Goal: Task Accomplishment & Management: Manage account settings

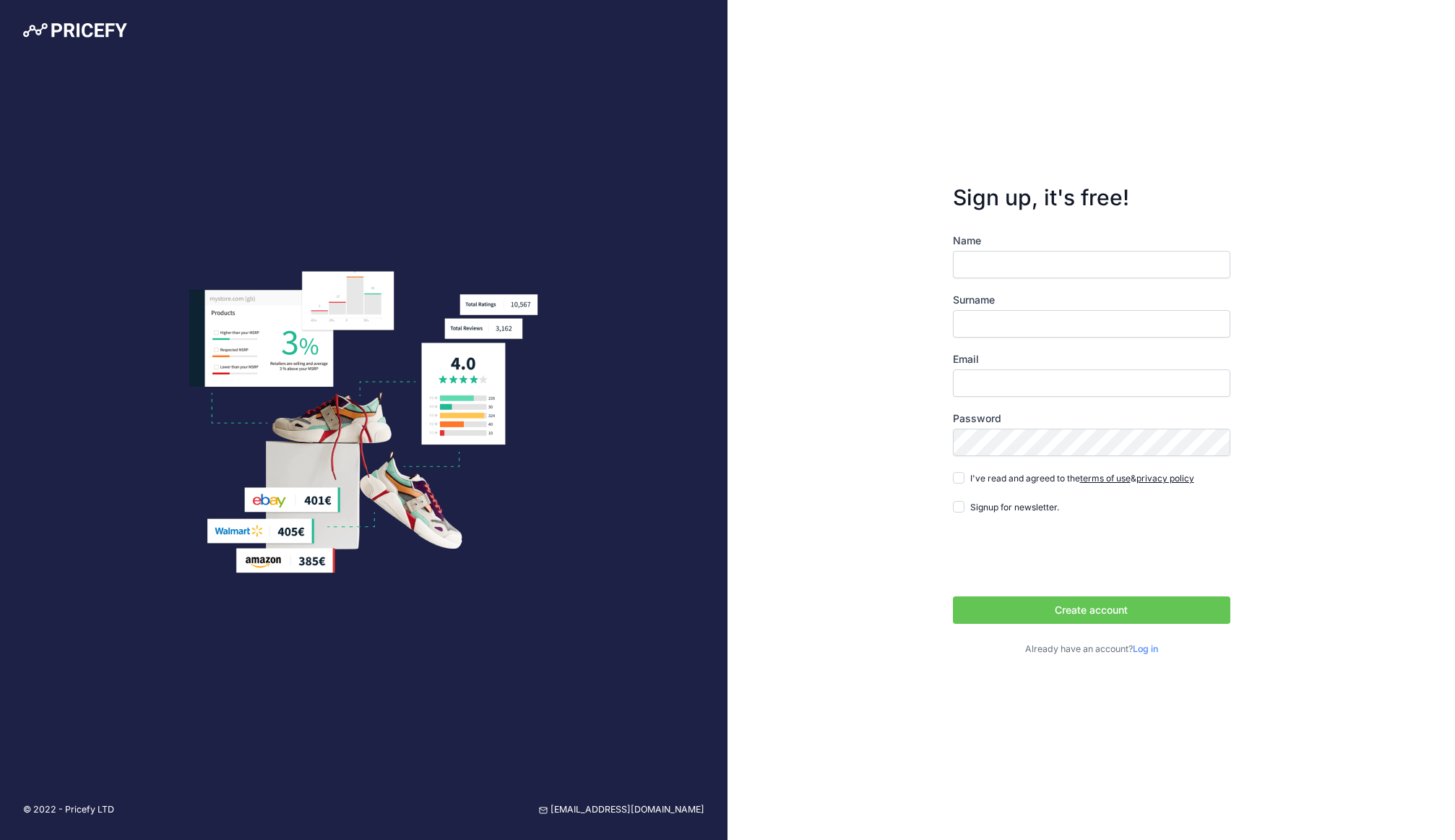
drag, startPoint x: 433, startPoint y: 629, endPoint x: 488, endPoint y: 577, distance: 75.7
click at [487, 577] on div "© 2022 - Pricefy LTD support@pricefy.io" at bounding box center [364, 420] width 728 height 840
click at [507, 570] on img at bounding box center [364, 423] width 349 height 303
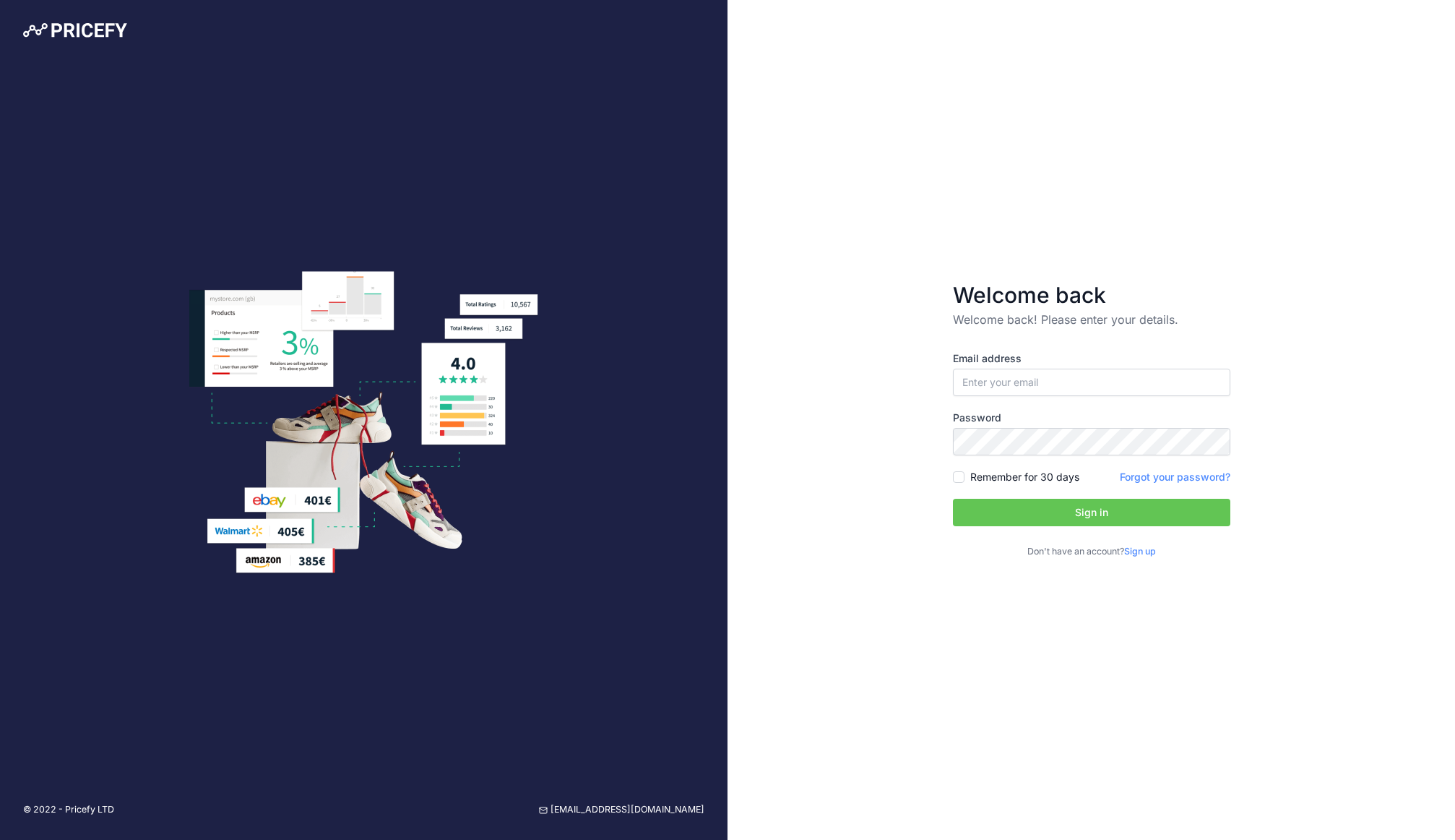
click at [1148, 550] on link "Sign up" at bounding box center [1141, 551] width 32 height 11
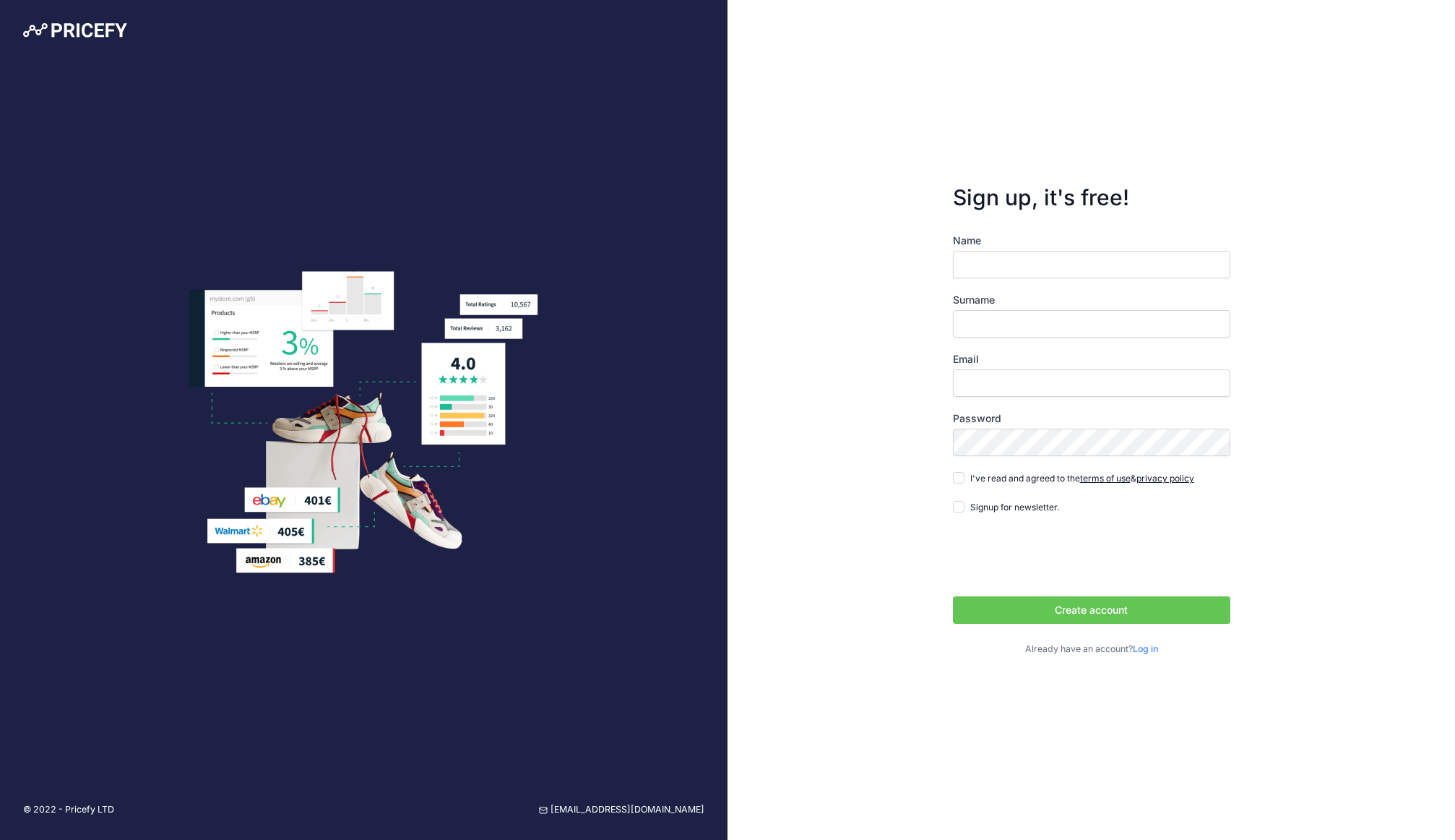
click at [1018, 270] on input "Name" at bounding box center [1091, 265] width 277 height 28
type input "Erjon"
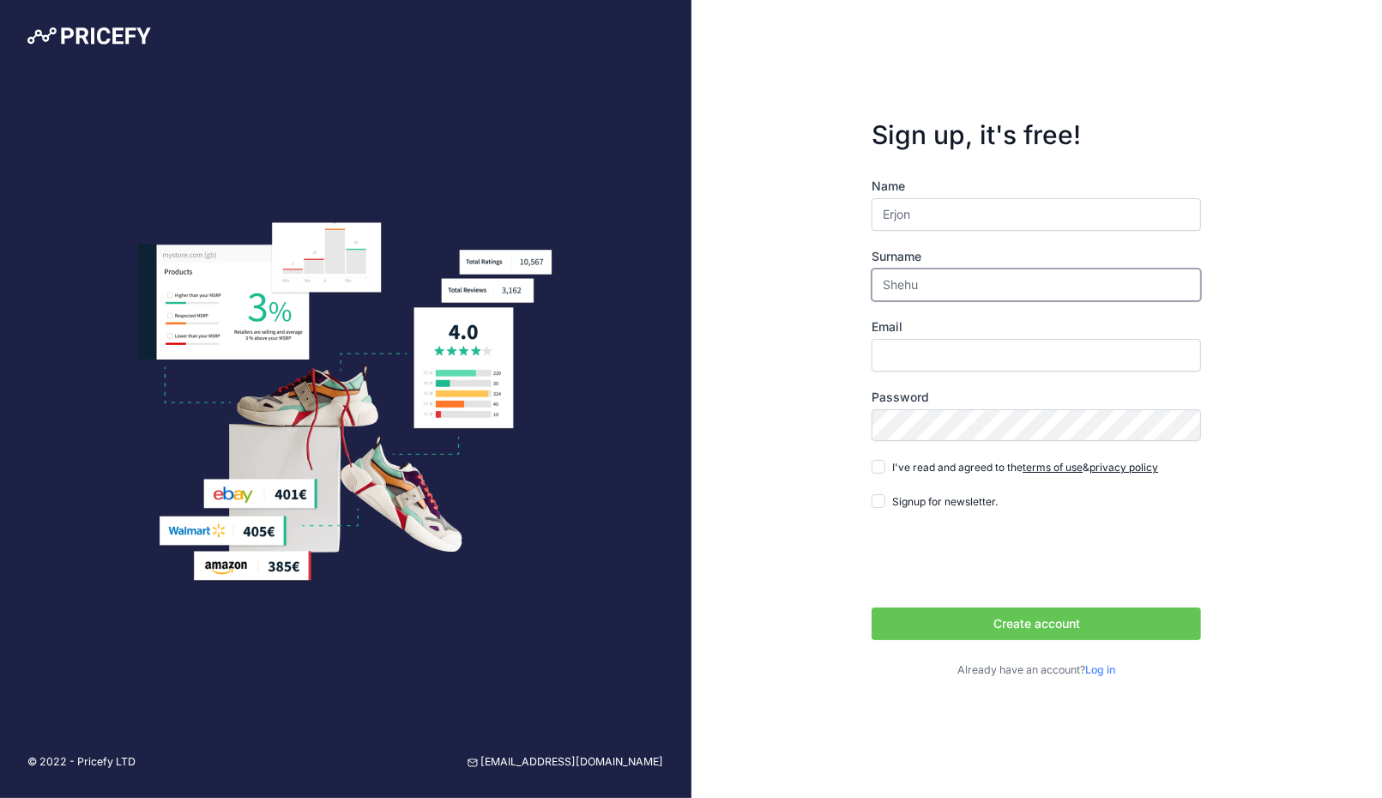
type input "Shehu"
click at [943, 345] on input "Email" at bounding box center [1035, 355] width 329 height 33
type input "[EMAIL_ADDRESS][DOMAIN_NAME]"
click at [878, 472] on input "I've read and agreed to the terms of use & privacy policy" at bounding box center [878, 467] width 14 height 14
checkbox input "true"
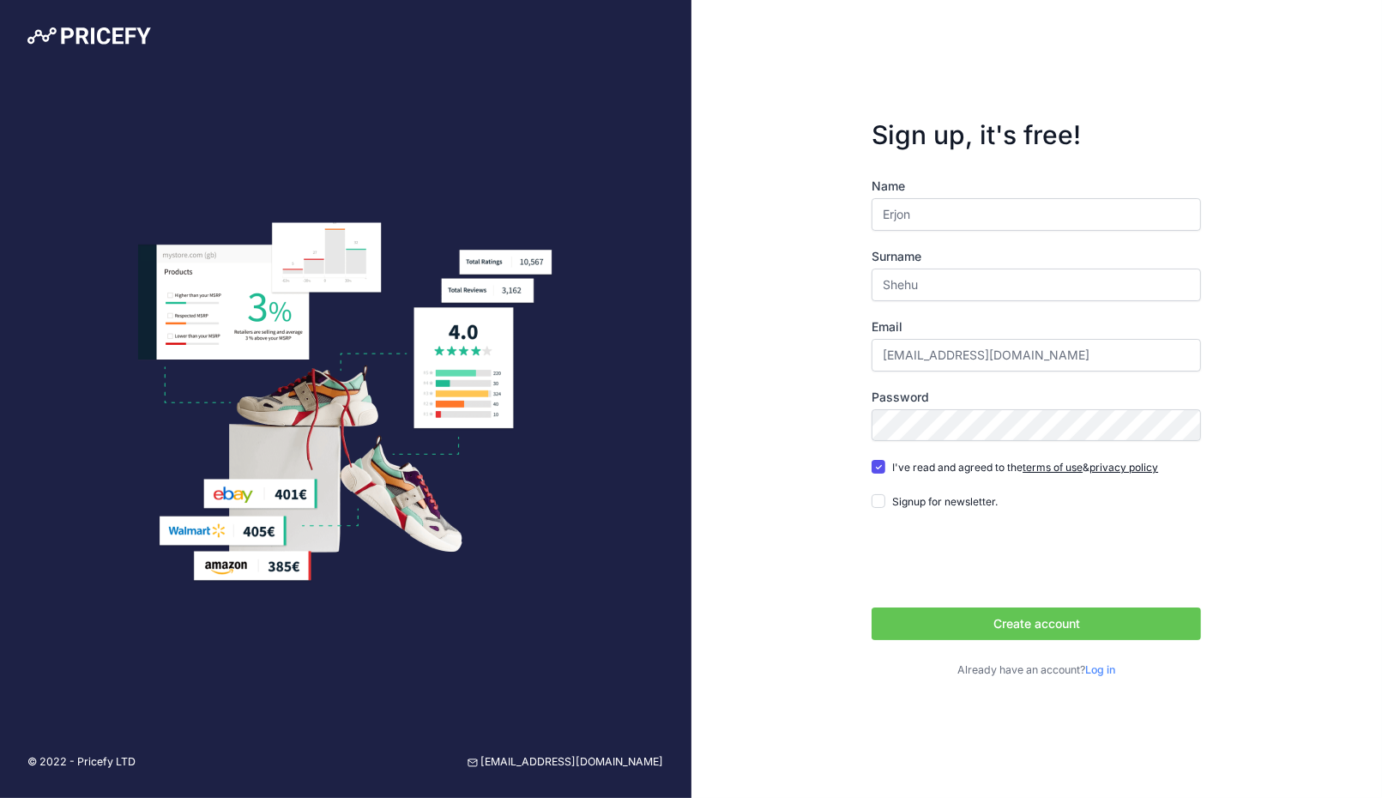
click at [1043, 622] on button "Create account" at bounding box center [1035, 623] width 329 height 33
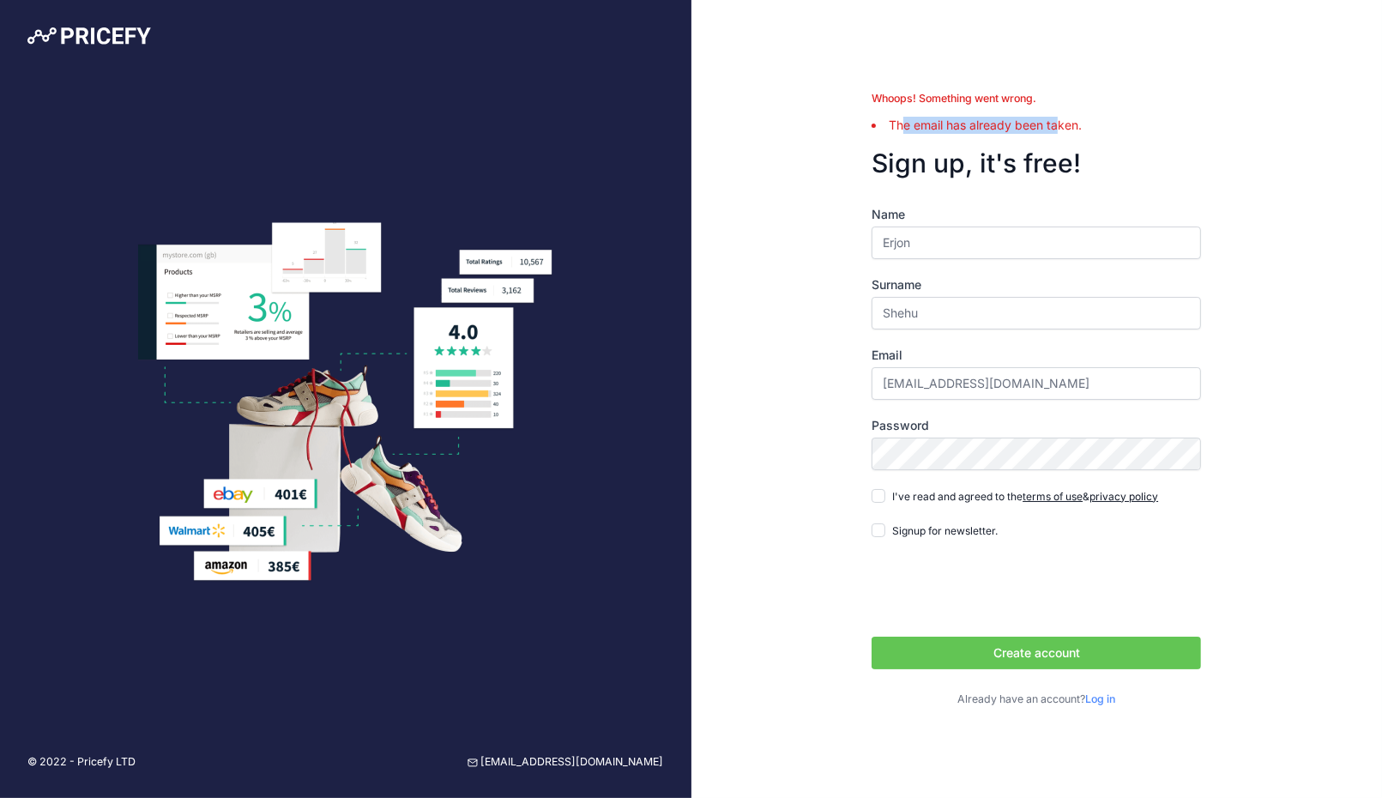
drag, startPoint x: 905, startPoint y: 125, endPoint x: 1056, endPoint y: 121, distance: 151.0
click at [1056, 121] on li "The email has already been taken." at bounding box center [1035, 125] width 329 height 17
click at [1020, 131] on li "The email has already been taken." at bounding box center [1035, 125] width 329 height 17
drag, startPoint x: 893, startPoint y: 127, endPoint x: 1103, endPoint y: 122, distance: 210.2
click at [1103, 122] on li "The email has already been taken." at bounding box center [1035, 125] width 329 height 17
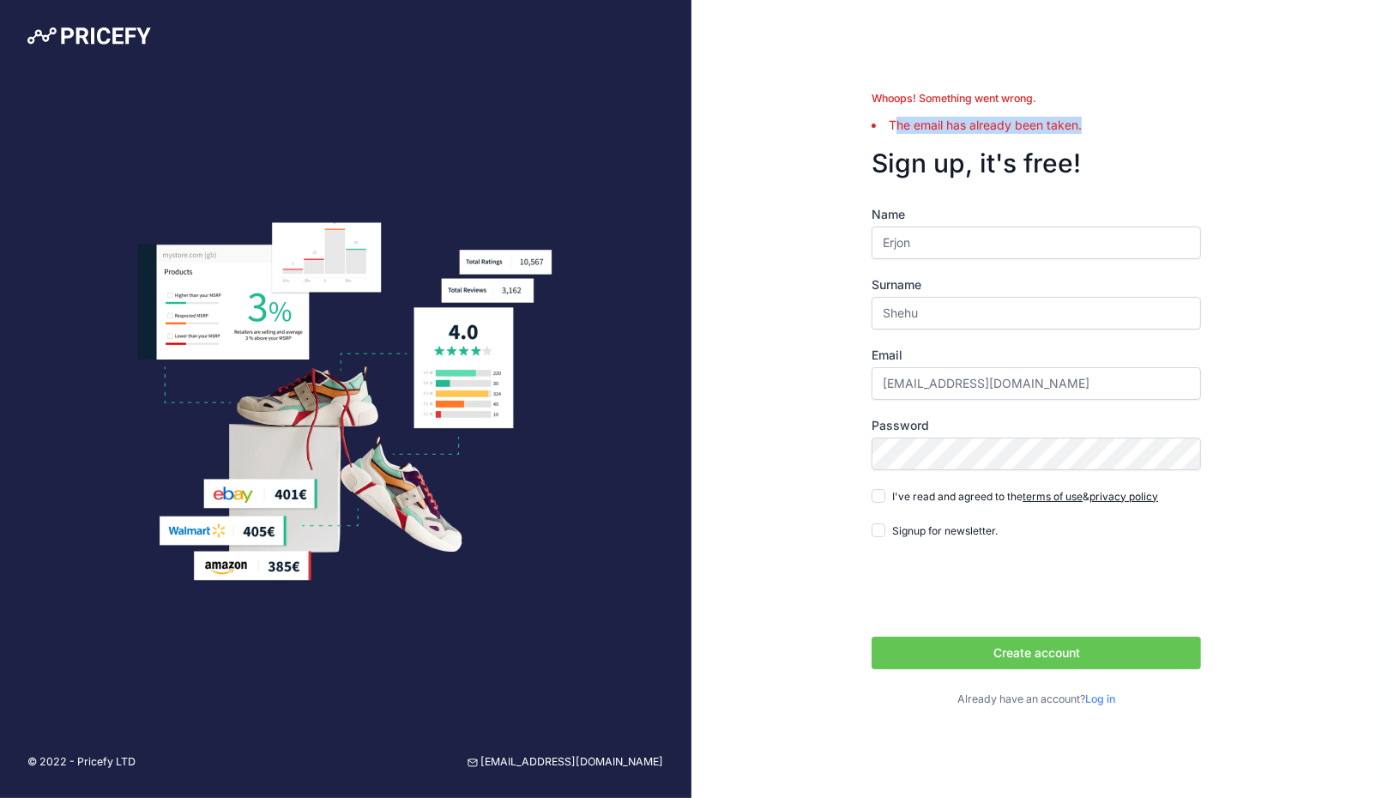
click at [1046, 129] on li "The email has already been taken." at bounding box center [1035, 125] width 329 height 17
click at [1109, 700] on link "Log in" at bounding box center [1100, 698] width 30 height 13
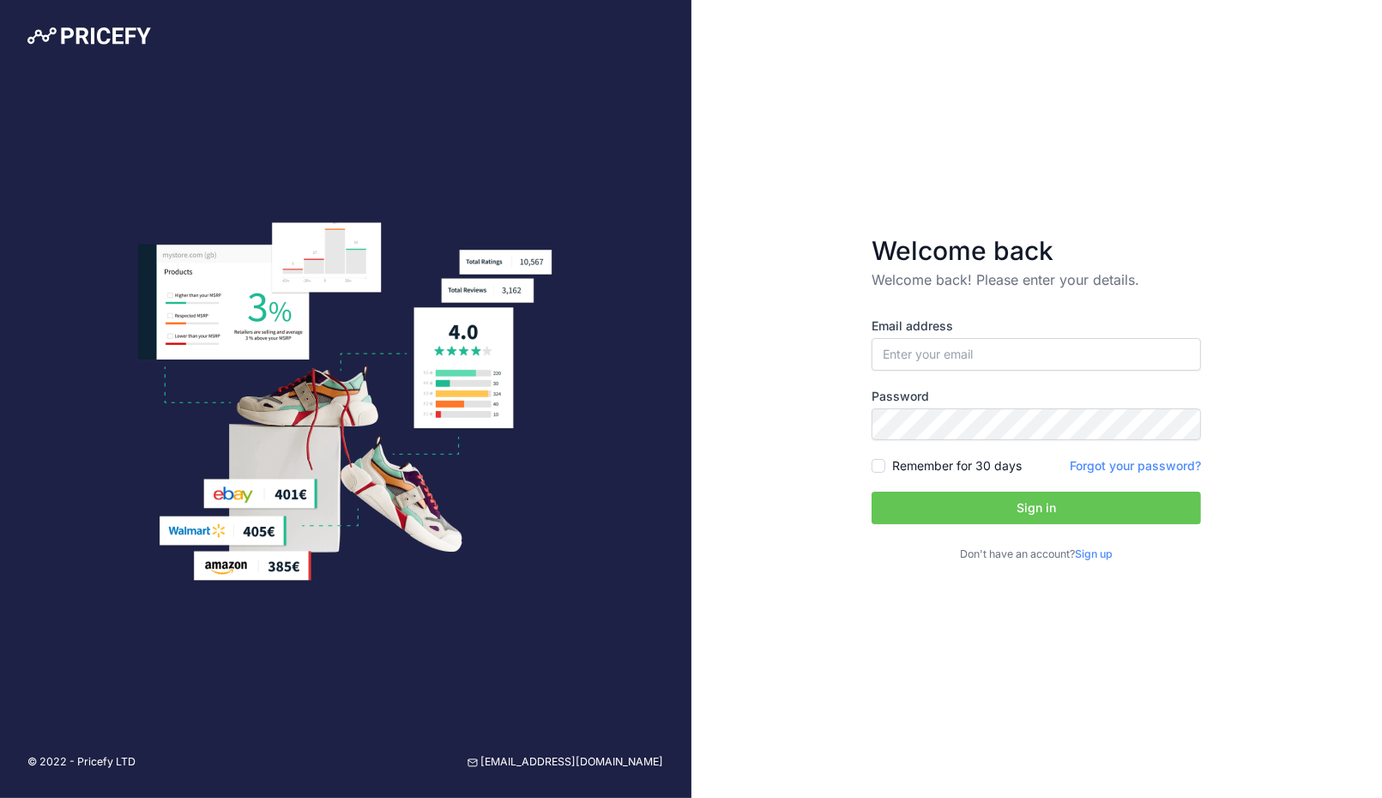
click at [1111, 467] on link "Forgot your password?" at bounding box center [1135, 465] width 131 height 15
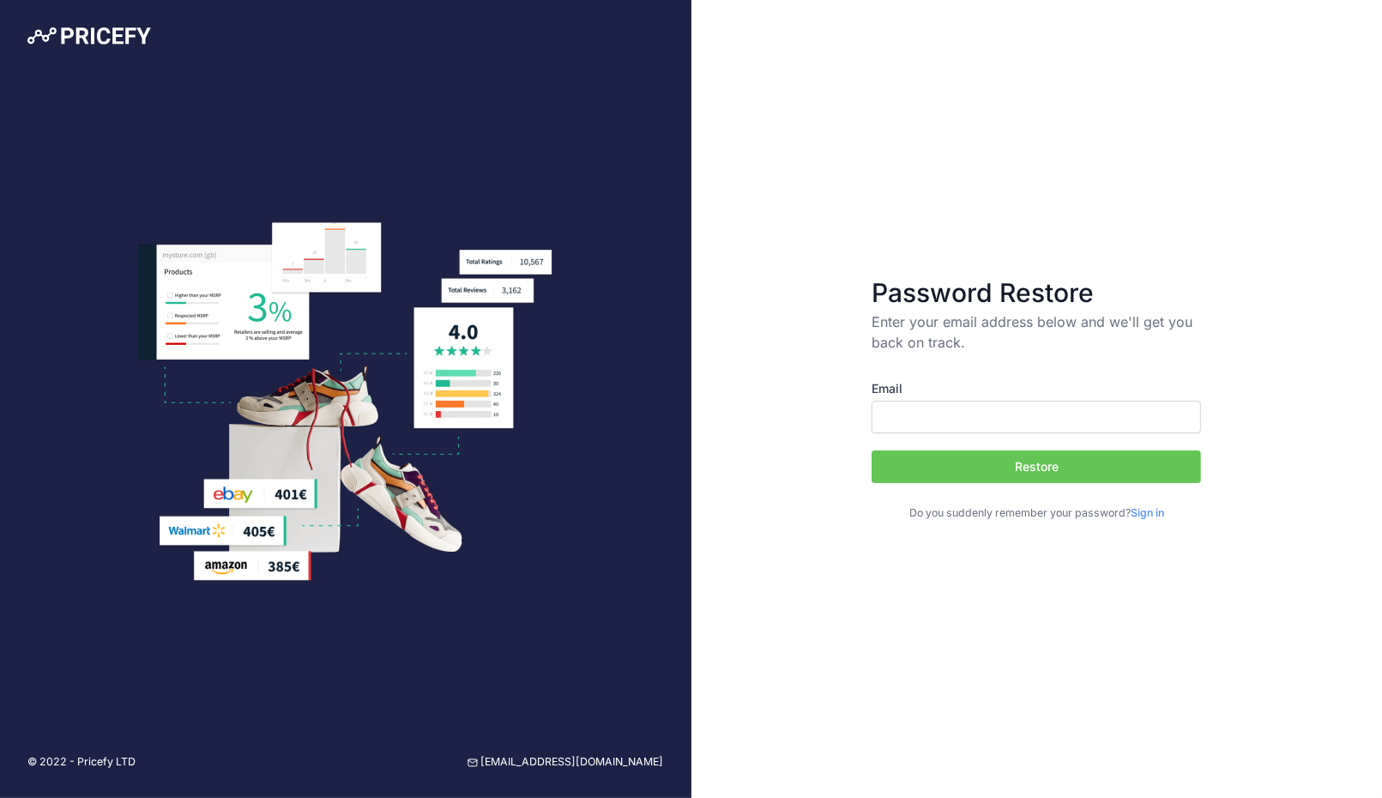
click at [937, 420] on input "Email" at bounding box center [1035, 417] width 329 height 33
type input "info@homeloves.it"
click at [1033, 467] on button "Restore" at bounding box center [1035, 466] width 329 height 33
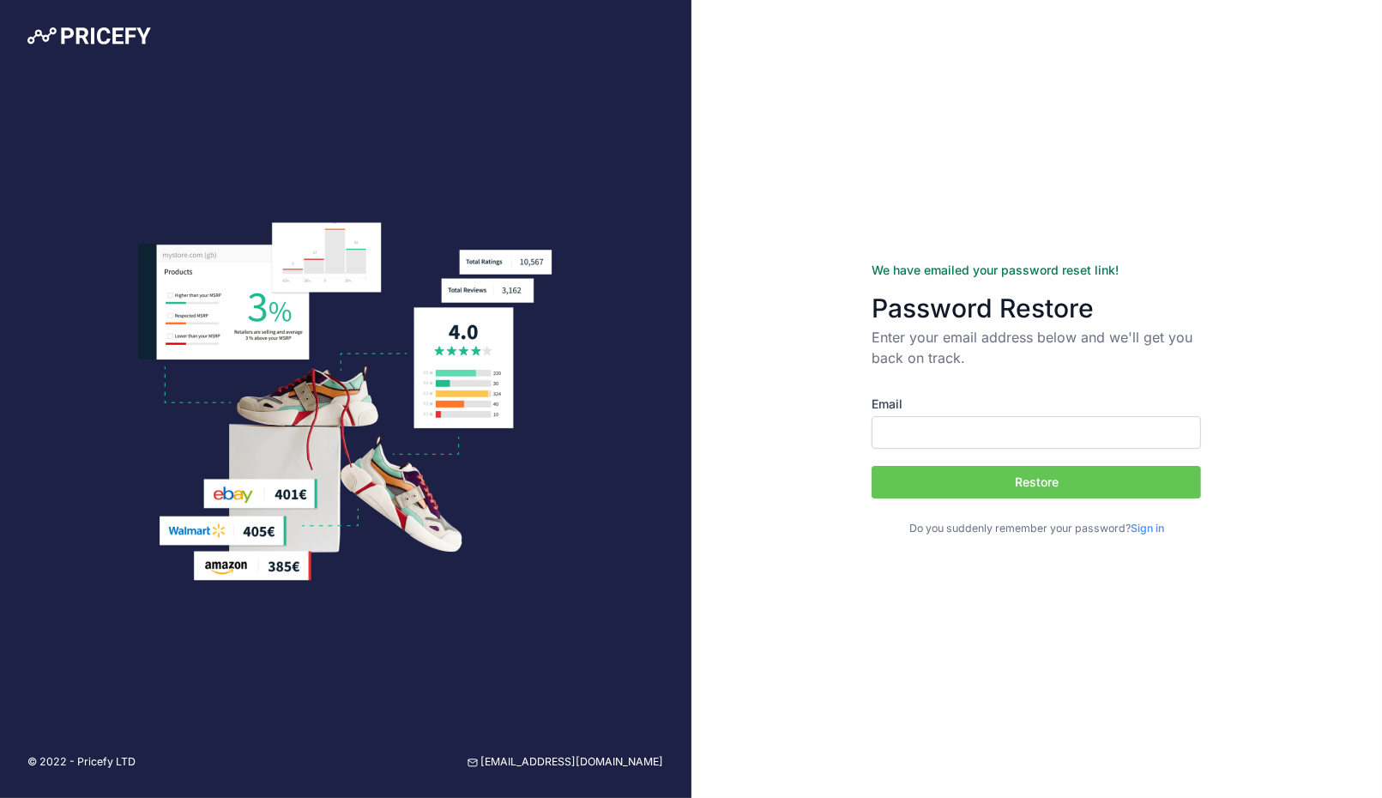
click at [1160, 531] on link "Sign in" at bounding box center [1146, 527] width 33 height 13
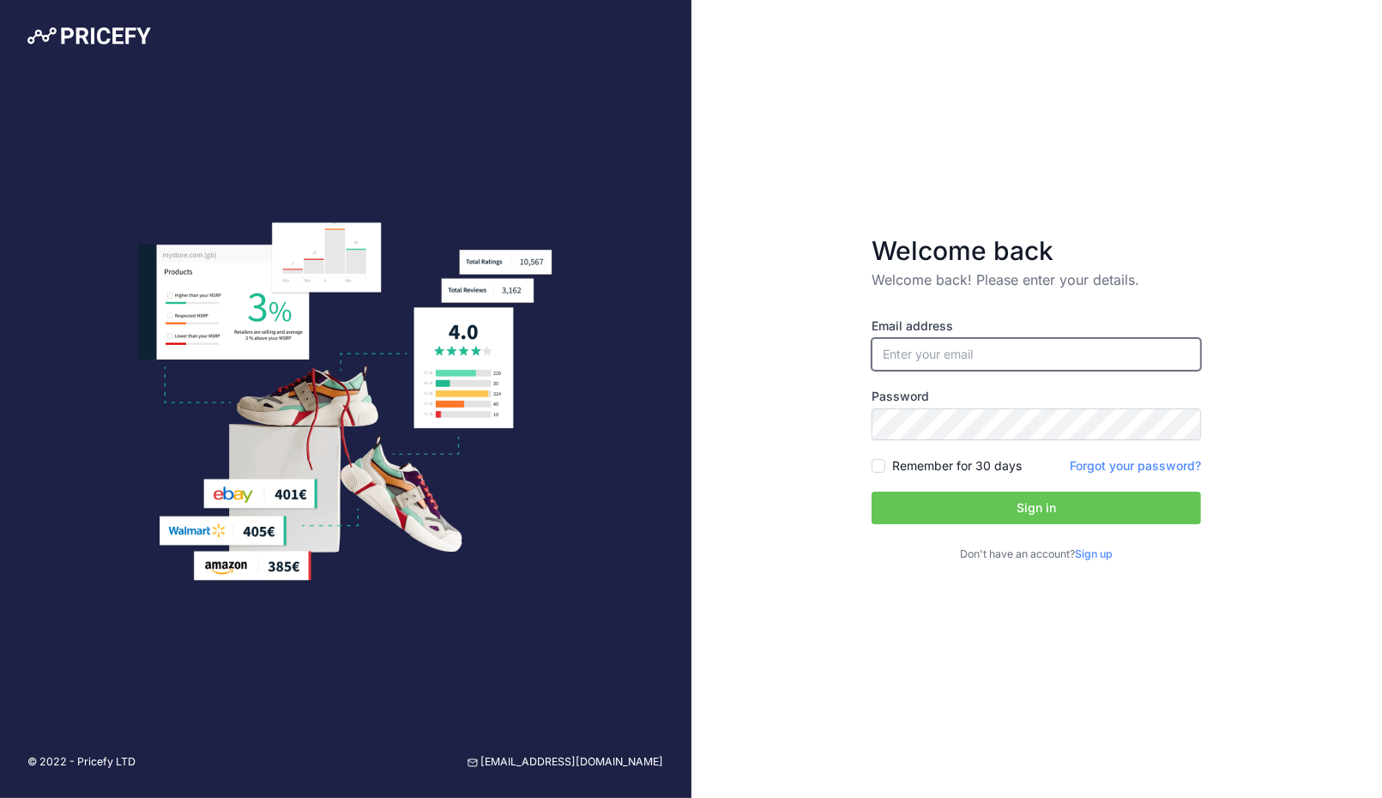
click at [923, 358] on input "email" at bounding box center [1035, 354] width 329 height 33
click at [916, 355] on input "email" at bounding box center [1035, 354] width 329 height 33
type input "[EMAIL_ADDRESS][DOMAIN_NAME]"
click at [964, 471] on label "Remember for 30 days" at bounding box center [957, 465] width 130 height 17
click at [885, 471] on input "Remember for 30 days" at bounding box center [878, 466] width 14 height 14
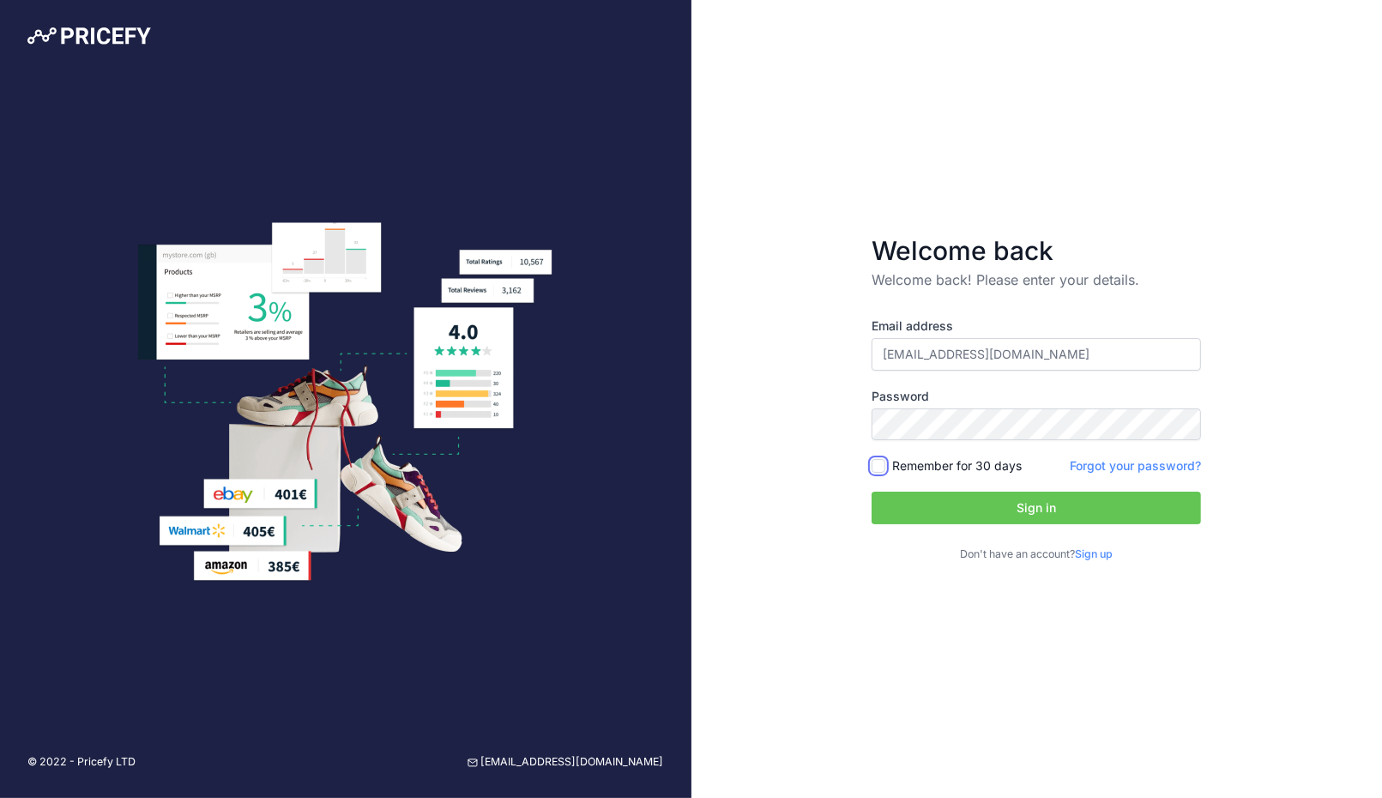
checkbox input "true"
click at [981, 510] on button "Sign in" at bounding box center [1035, 507] width 329 height 33
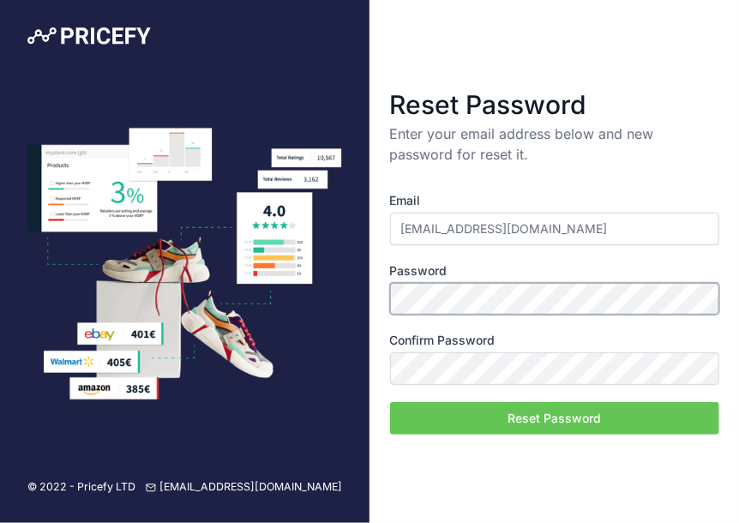
click at [185, 295] on div "© 2022 - Pricefy LTD support@pricefy.io Reset Password Enter your email address…" at bounding box center [369, 261] width 739 height 523
click at [552, 415] on button "Reset Password" at bounding box center [554, 418] width 329 height 33
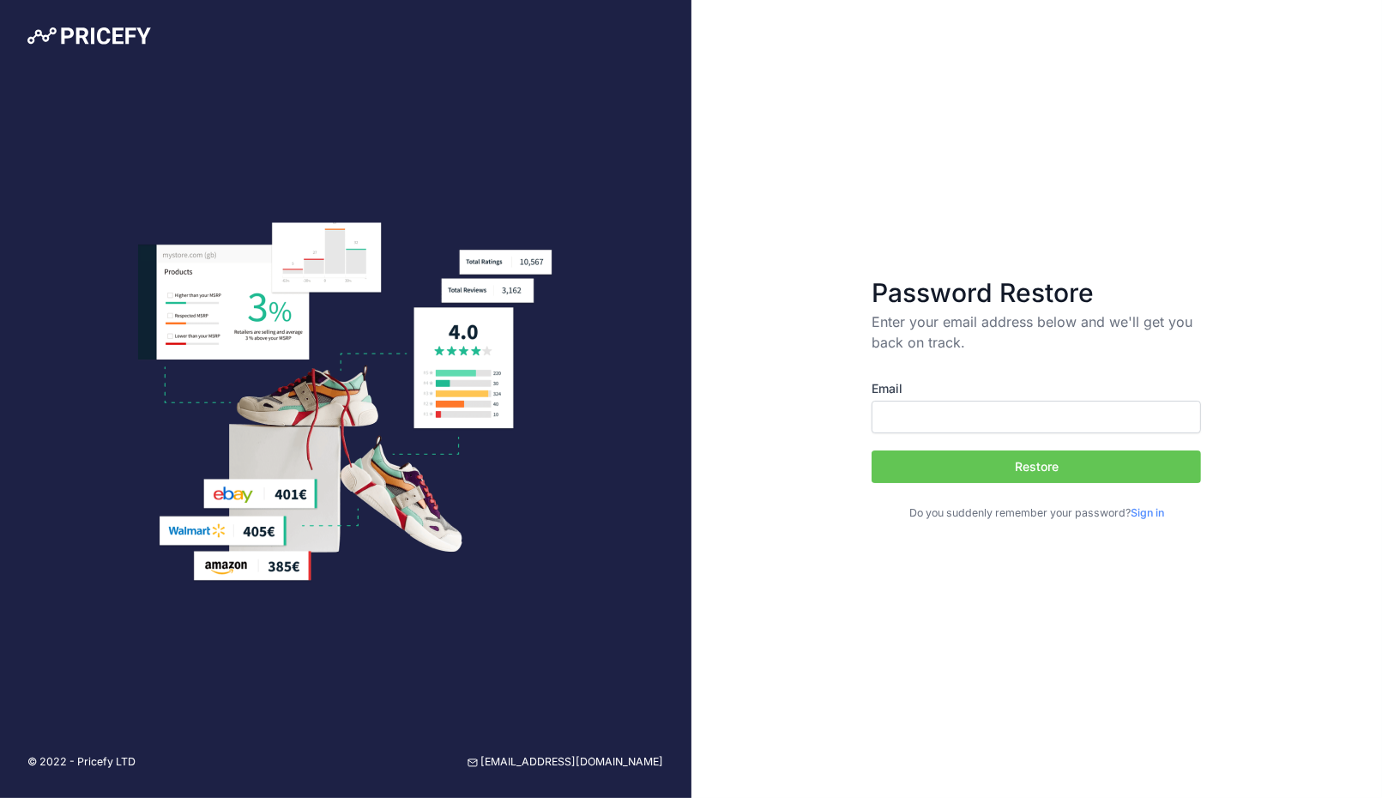
click at [1154, 519] on p "Do you suddenly remember your password? Sign in" at bounding box center [1035, 513] width 329 height 16
click at [1154, 515] on link "Sign in" at bounding box center [1146, 512] width 33 height 13
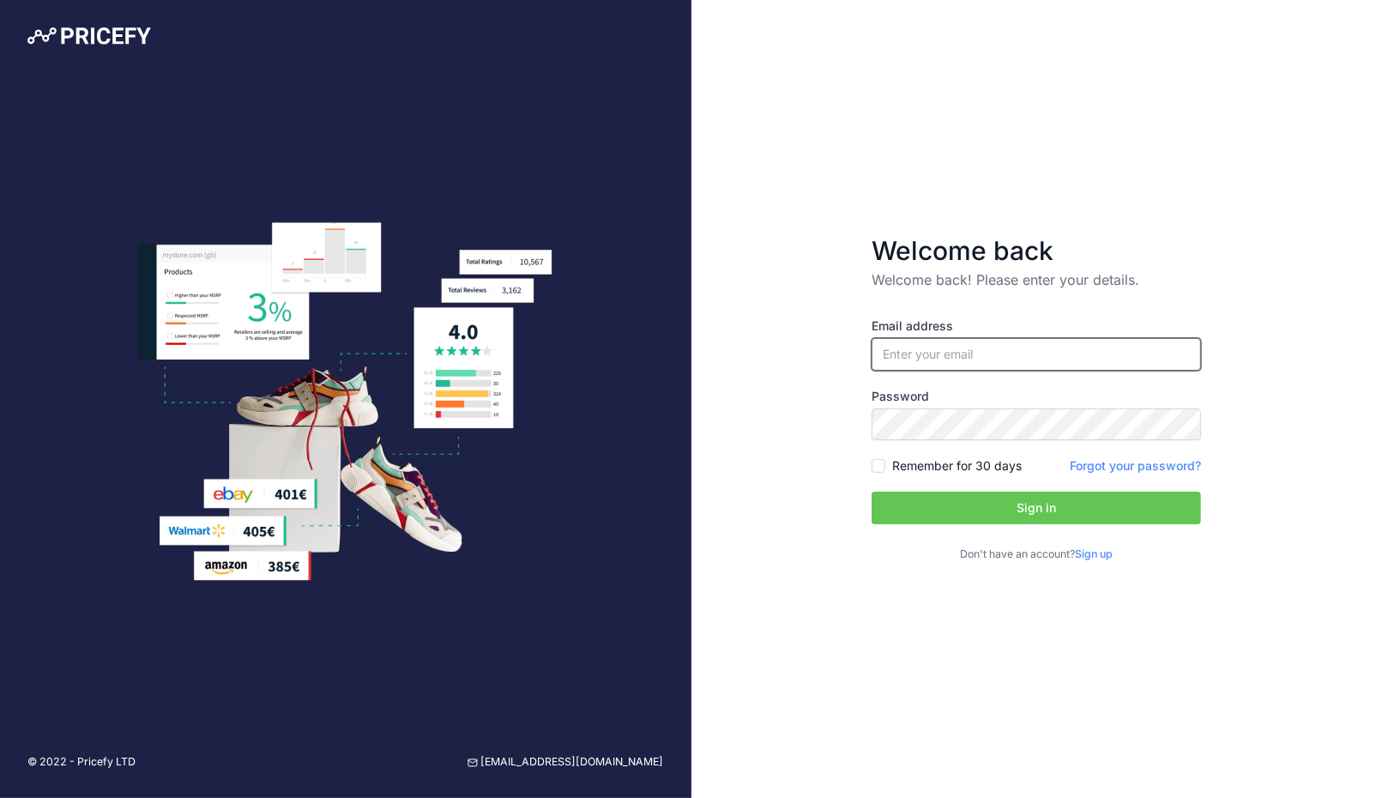
click at [942, 355] on input "email" at bounding box center [1035, 354] width 329 height 33
type input "[EMAIL_ADDRESS][DOMAIN_NAME]"
click at [952, 460] on label "Remember for 30 days" at bounding box center [957, 465] width 130 height 17
click at [885, 460] on input "Remember for 30 days" at bounding box center [878, 466] width 14 height 14
checkbox input "true"
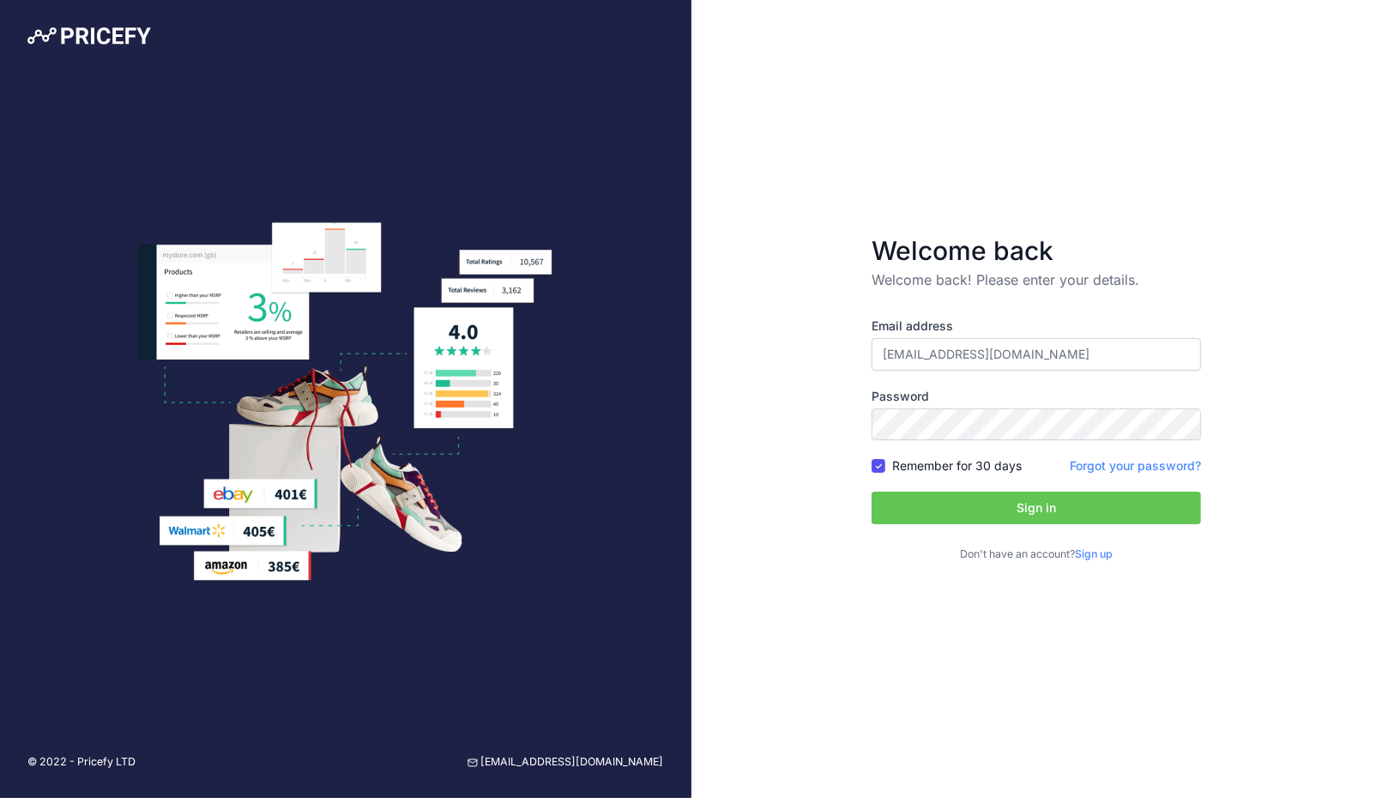
click at [971, 496] on button "Sign in" at bounding box center [1035, 507] width 329 height 33
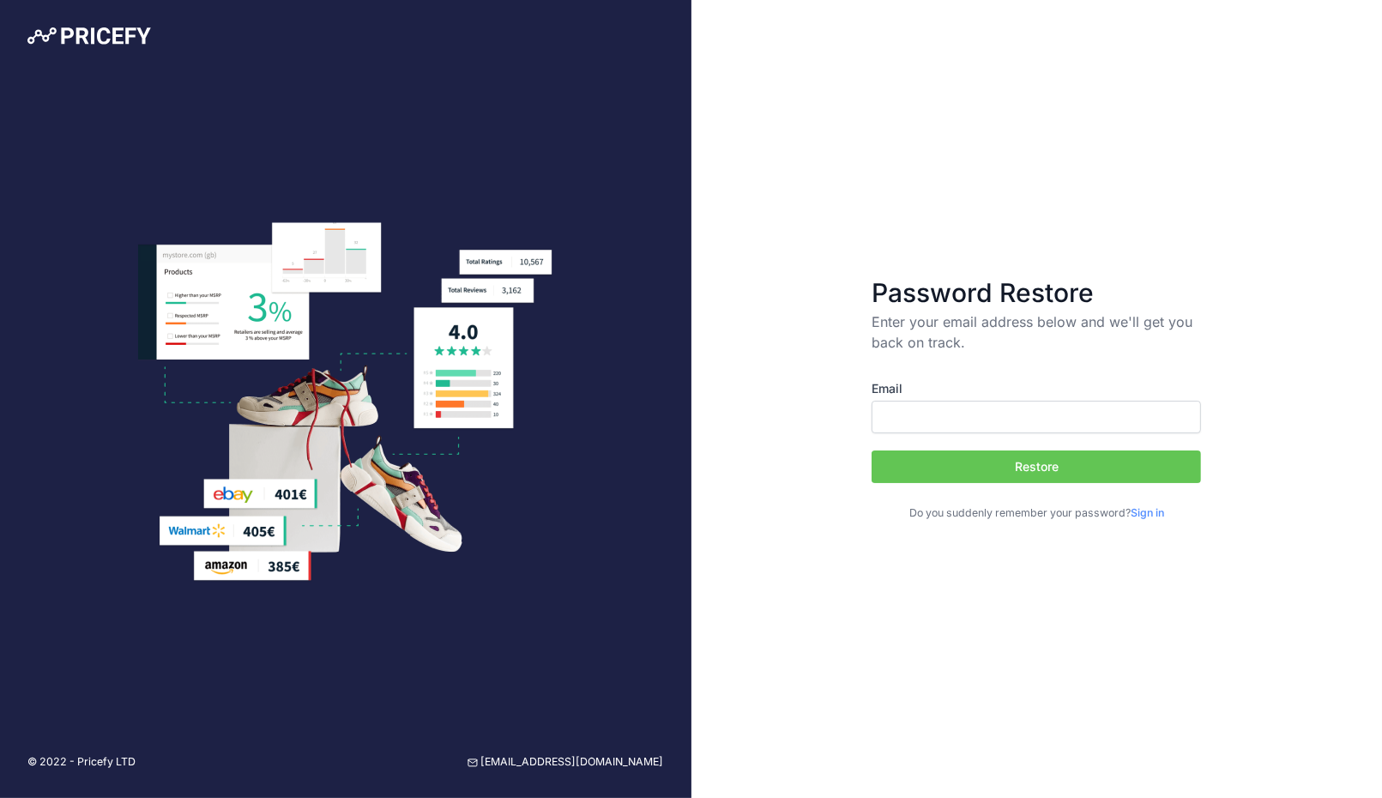
click at [935, 420] on input "Email" at bounding box center [1035, 417] width 329 height 33
type input "[EMAIL_ADDRESS][DOMAIN_NAME]"
click at [1043, 464] on button "Restore" at bounding box center [1035, 466] width 329 height 33
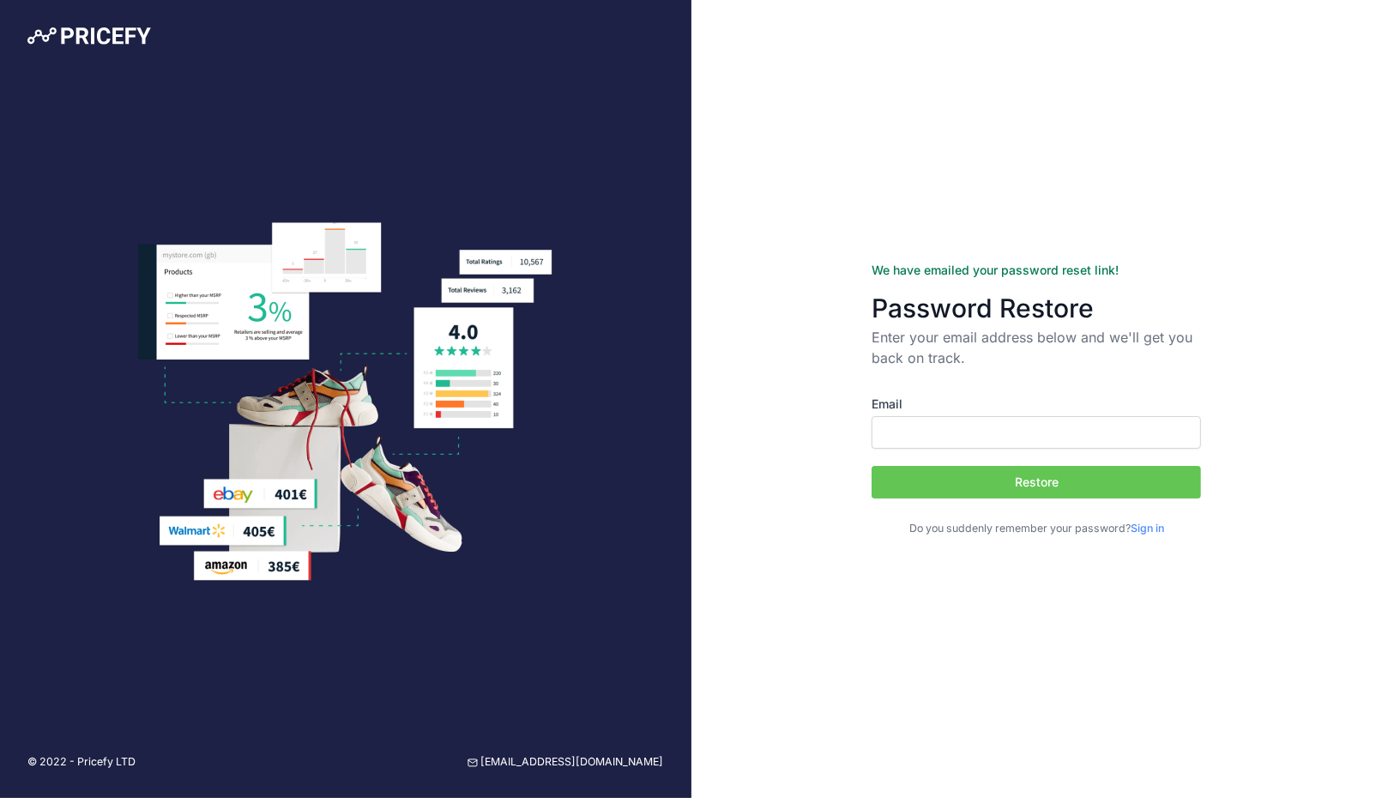
click at [943, 346] on p "Enter your email address below and we'll get you back on track." at bounding box center [1035, 347] width 329 height 41
click at [1029, 432] on input "Email" at bounding box center [1035, 432] width 329 height 33
type input "[EMAIL_ADDRESS][DOMAIN_NAME]"
click at [1050, 481] on button "Restore" at bounding box center [1035, 482] width 329 height 33
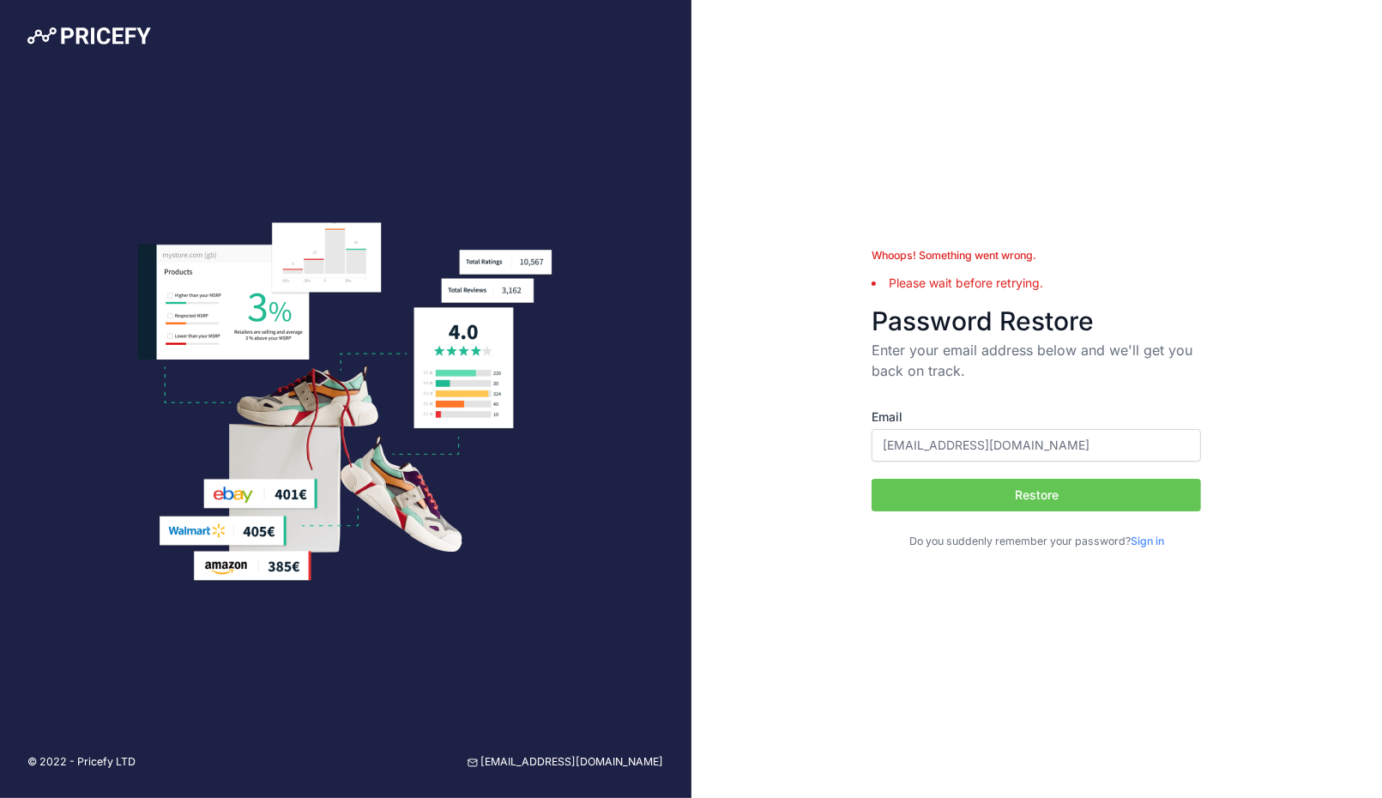
click at [989, 312] on h3 "Password Restore" at bounding box center [1035, 320] width 329 height 31
click at [1143, 537] on link "Sign in" at bounding box center [1146, 540] width 33 height 13
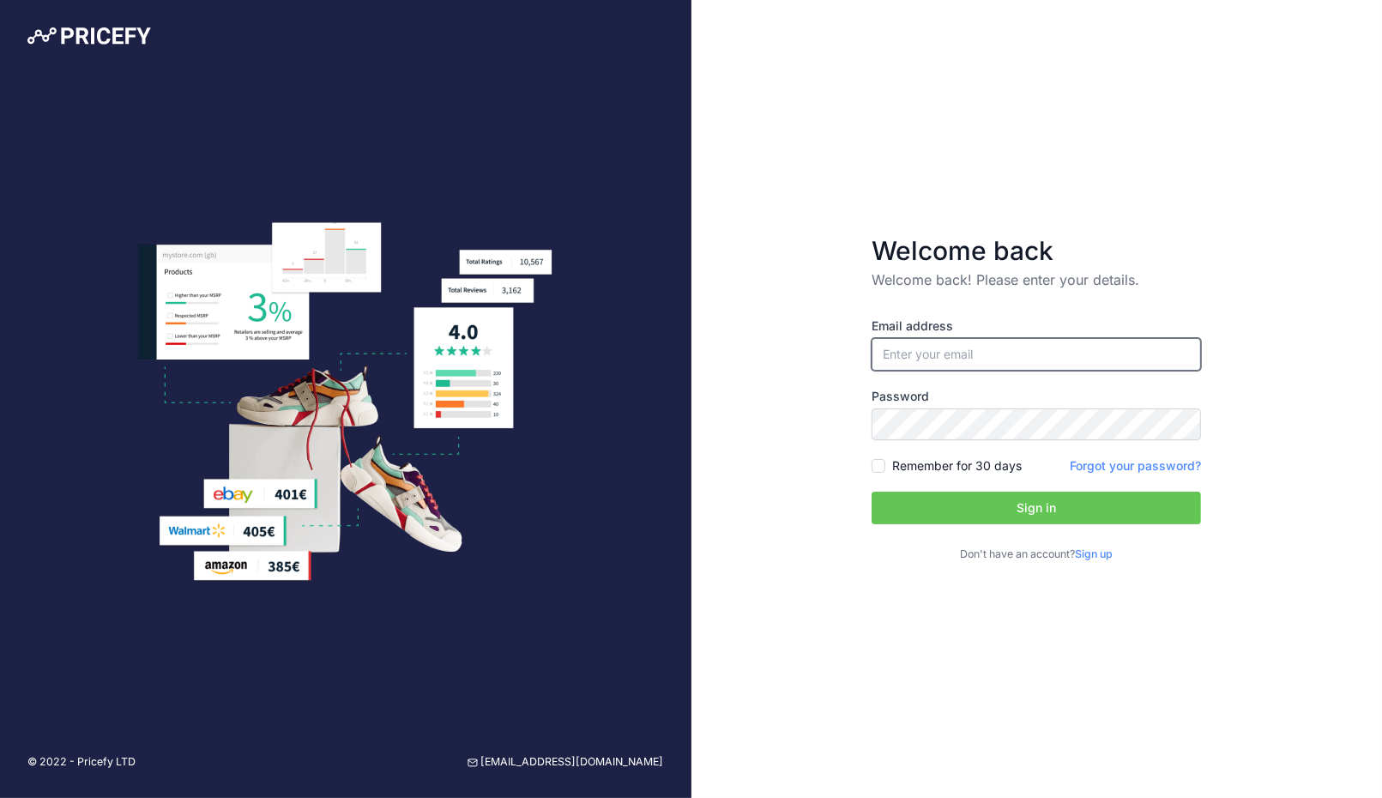
click at [947, 352] on input "email" at bounding box center [1035, 354] width 329 height 33
type input "[EMAIL_ADDRESS][DOMAIN_NAME]"
click at [882, 463] on input "Remember for 30 days" at bounding box center [878, 466] width 14 height 14
checkbox input "true"
click at [988, 285] on p "Welcome back! Please enter your details." at bounding box center [1035, 279] width 329 height 21
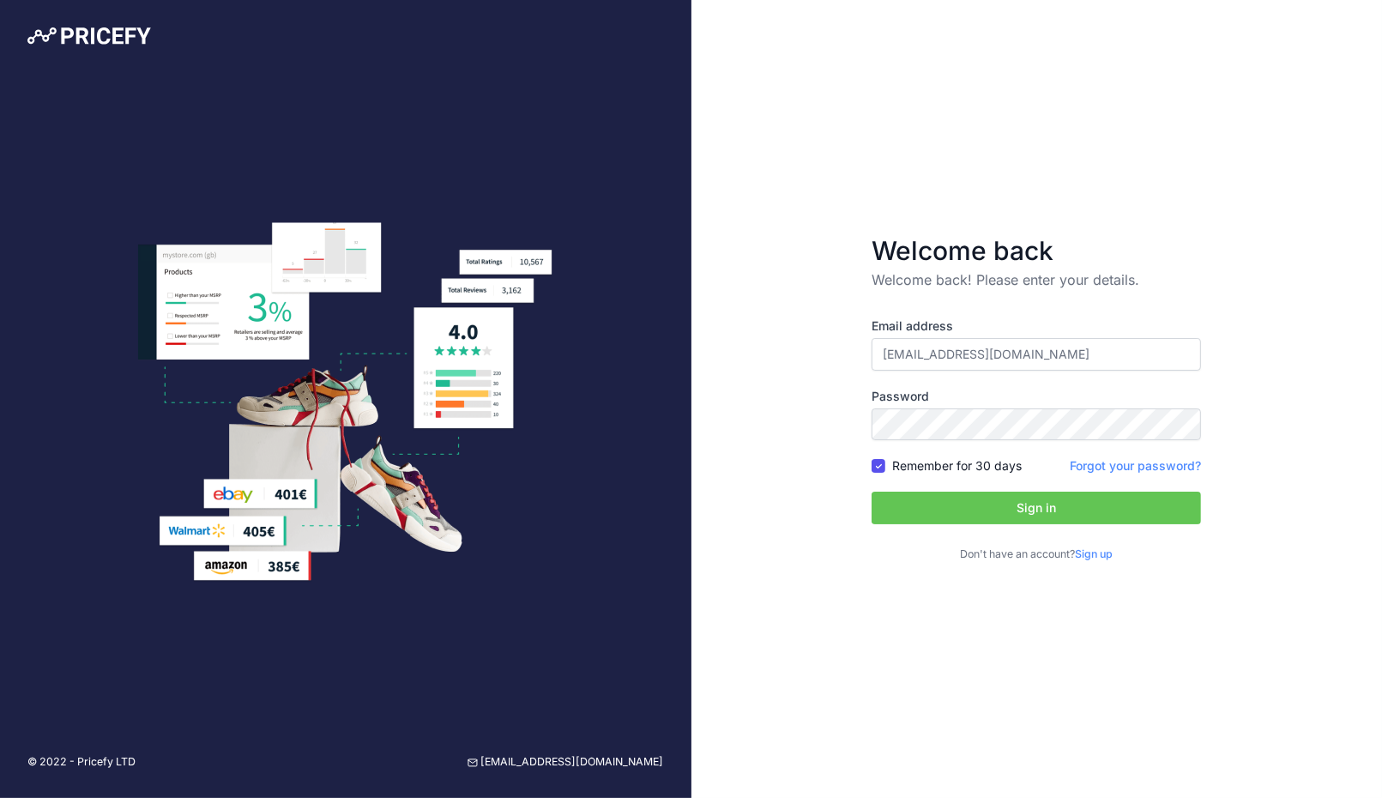
click at [1101, 554] on link "Sign up" at bounding box center [1094, 553] width 38 height 13
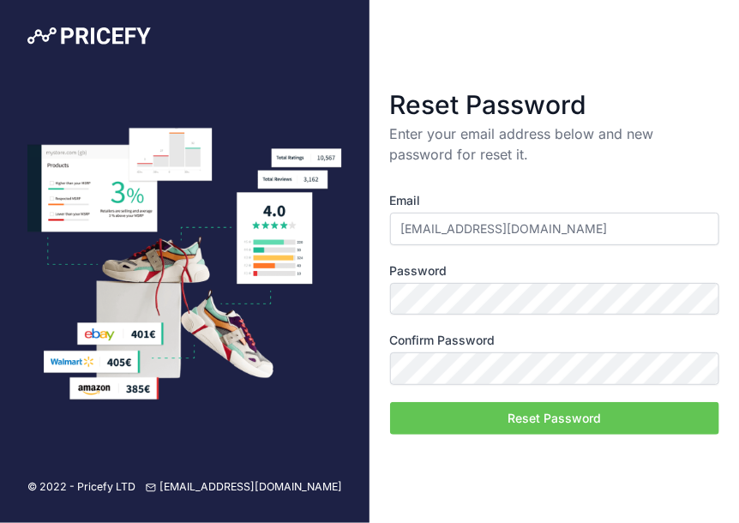
click at [456, 229] on input "[EMAIL_ADDRESS][DOMAIN_NAME]" at bounding box center [554, 229] width 329 height 33
click at [530, 422] on button "Reset Password" at bounding box center [554, 418] width 329 height 33
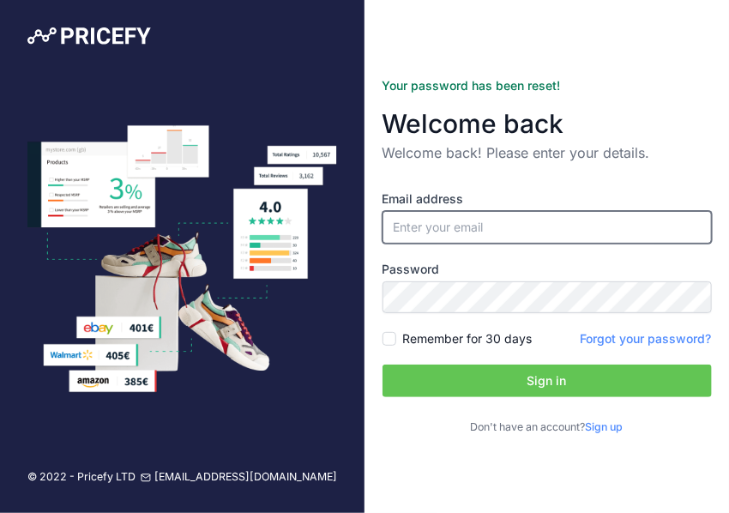
click at [451, 230] on input "email" at bounding box center [547, 227] width 329 height 33
type input "[EMAIL_ADDRESS][DOMAIN_NAME]"
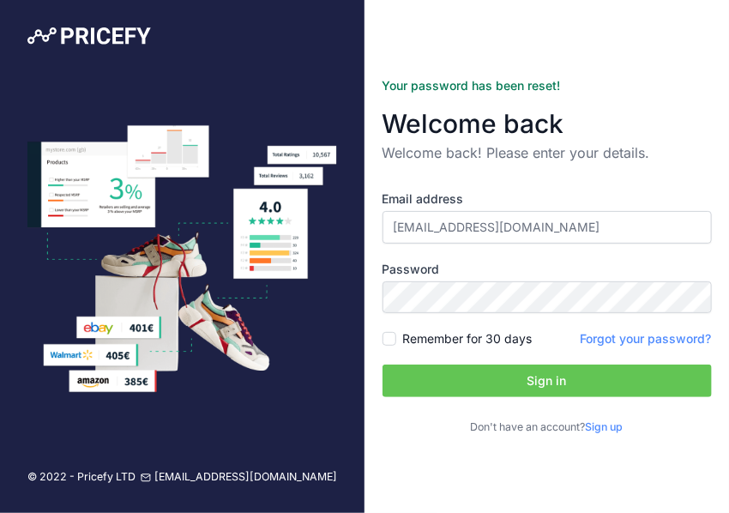
click at [467, 344] on label "Remember for 30 days" at bounding box center [468, 338] width 130 height 17
click at [396, 344] on input "Remember for 30 days" at bounding box center [390, 339] width 14 height 14
checkbox input "true"
click at [526, 393] on button "Sign in" at bounding box center [547, 381] width 329 height 33
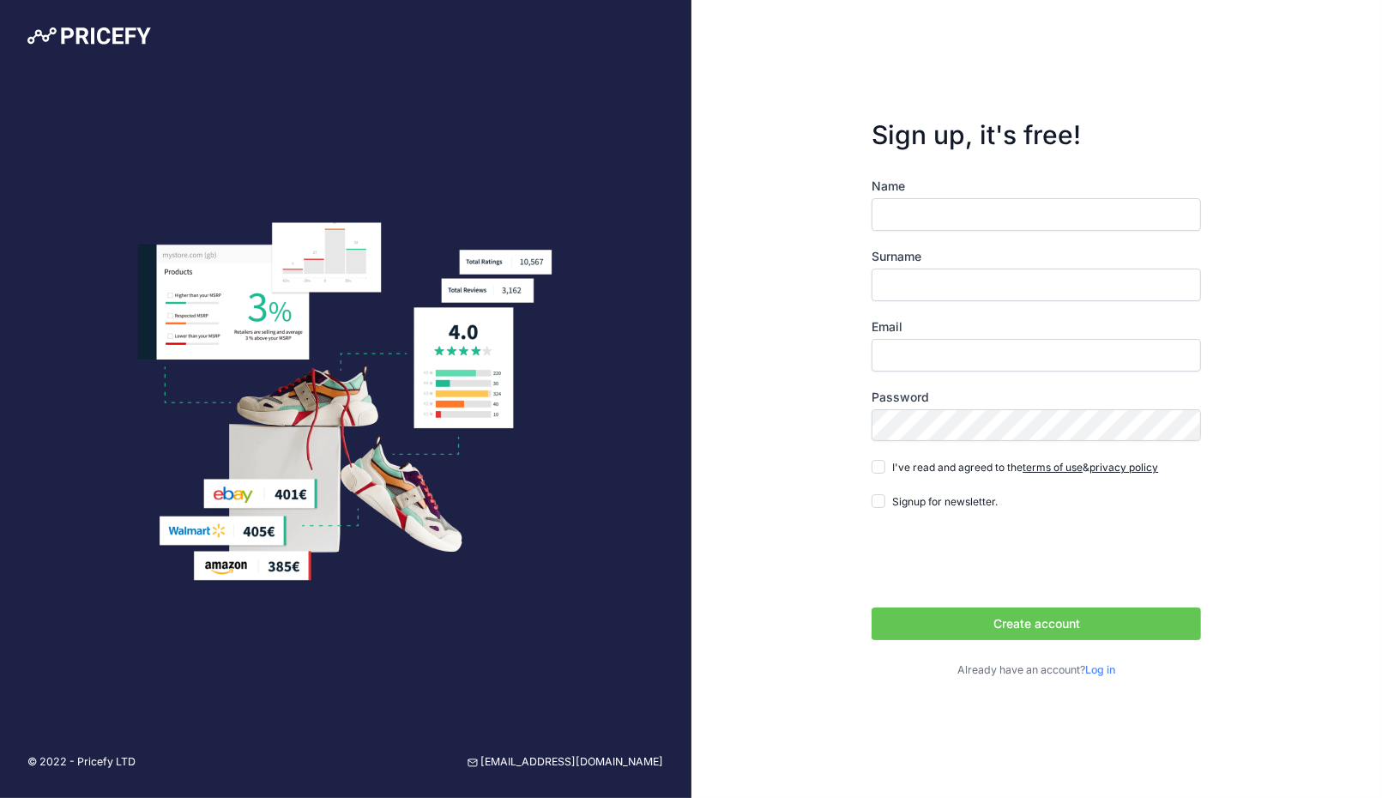
click at [985, 202] on input "Name" at bounding box center [1035, 214] width 329 height 33
type input "Erjon"
type input "Shehu"
type input "erjon4801@gmail.com"
click at [813, 429] on div "Sign up, it's free! Name Erjon Surname Shehu Email erjon4801@gmail.com" at bounding box center [1036, 399] width 691 height 798
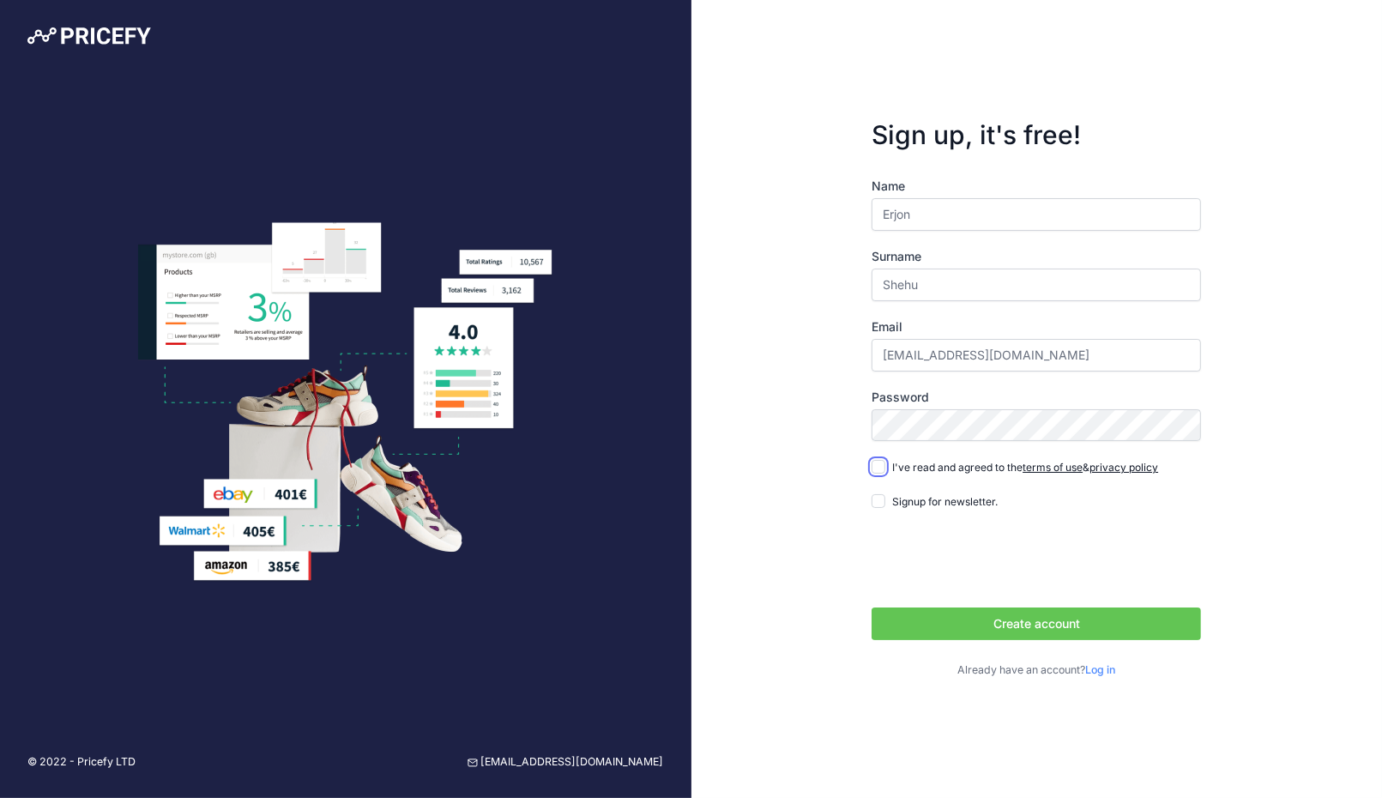
click at [875, 463] on input "I've read and agreed to the terms of use & privacy policy" at bounding box center [878, 467] width 14 height 14
checkbox input "true"
click at [1050, 625] on button "Create account" at bounding box center [1035, 623] width 329 height 33
